Goal: Transaction & Acquisition: Book appointment/travel/reservation

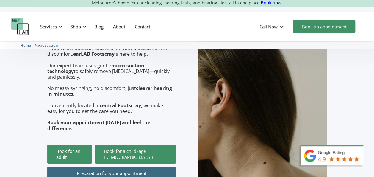
scroll to position [119, 0]
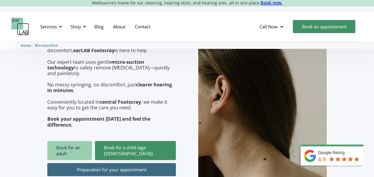
click at [83, 141] on link "Book for an adult" at bounding box center [69, 150] width 45 height 19
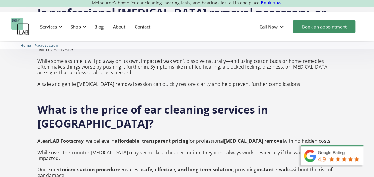
scroll to position [456, 0]
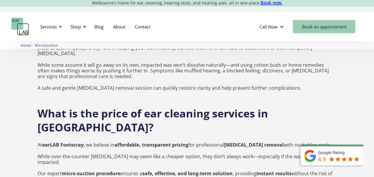
click at [312, 26] on link "Book an appointment" at bounding box center [324, 26] width 62 height 13
